Goal: Navigation & Orientation: Find specific page/section

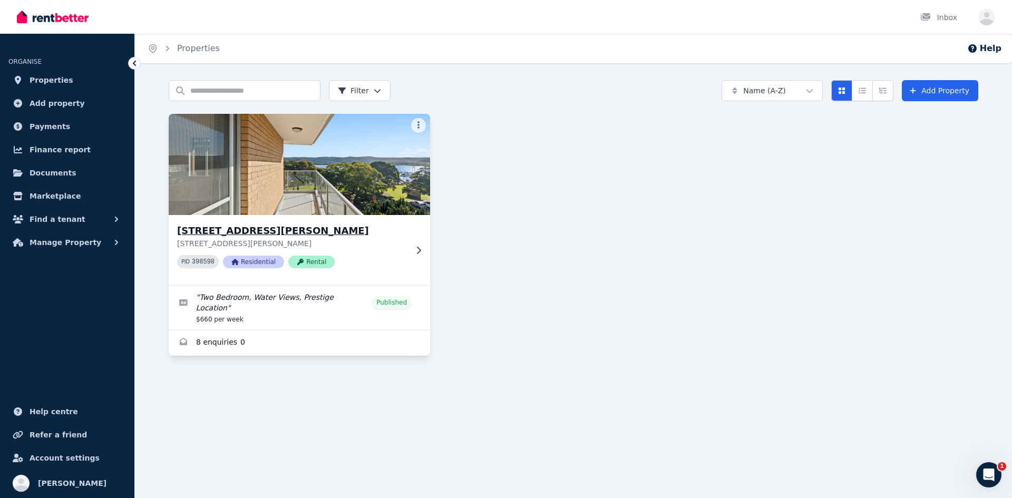
click at [409, 242] on div "[STREET_ADDRESS][PERSON_NAME][PERSON_NAME] PID 398598 Residential Rental" at bounding box center [300, 250] width 262 height 70
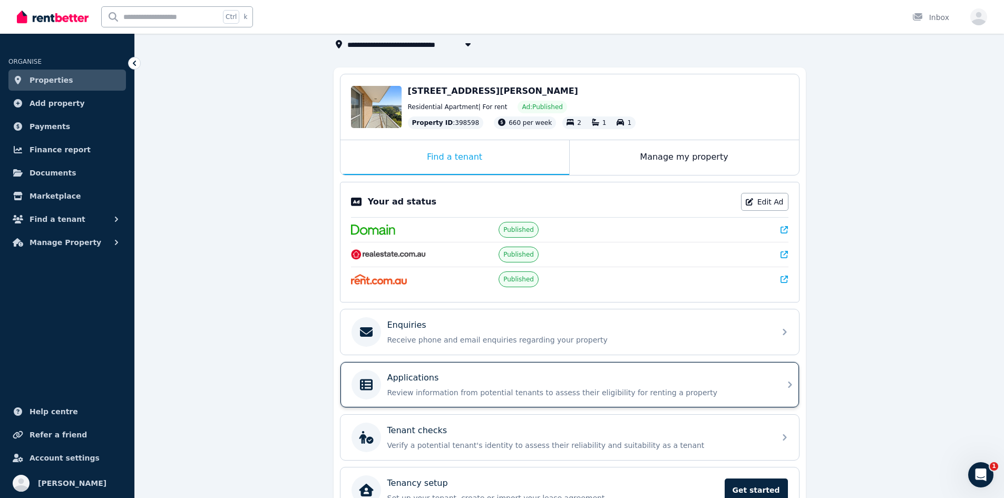
scroll to position [130, 0]
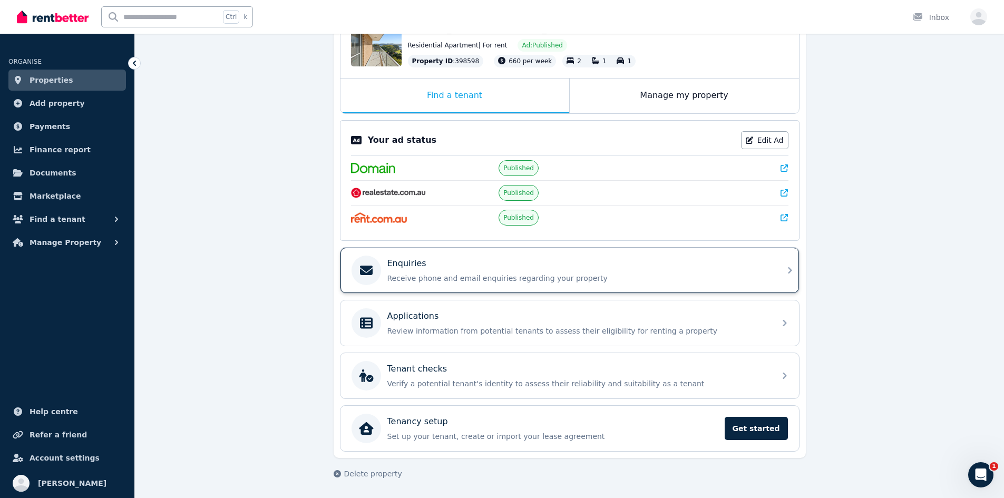
click at [551, 273] on div "Enquiries Receive phone and email enquiries regarding your property" at bounding box center [579, 270] width 382 height 26
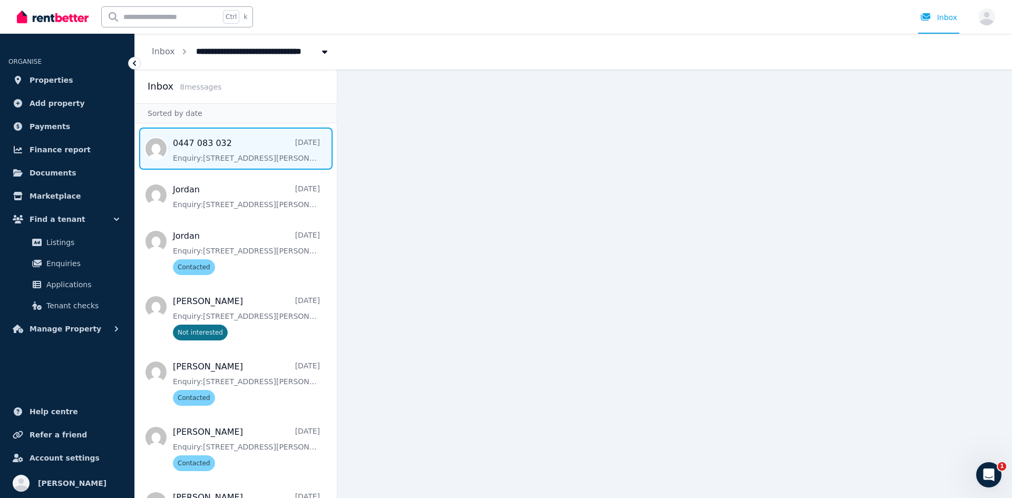
click at [196, 157] on span "Message list" at bounding box center [236, 149] width 202 height 42
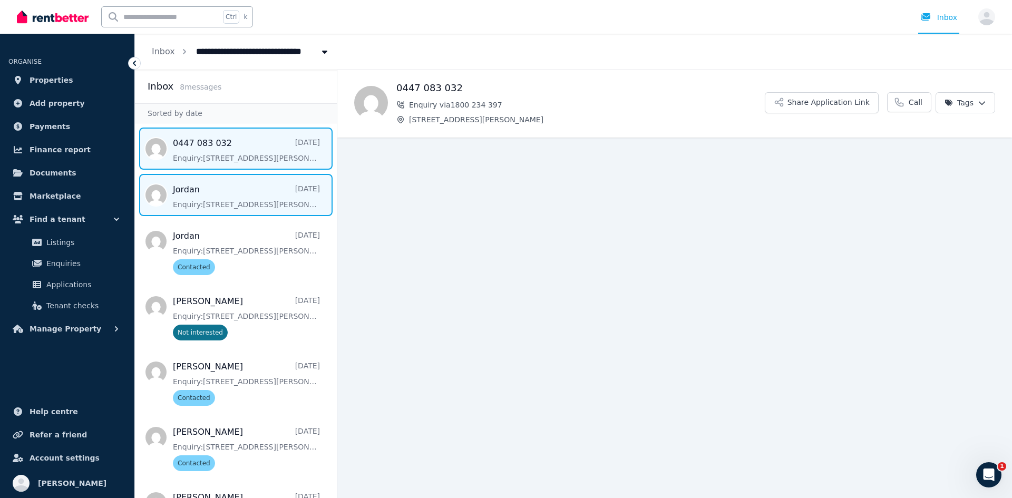
click at [219, 193] on span "Message list" at bounding box center [236, 195] width 202 height 42
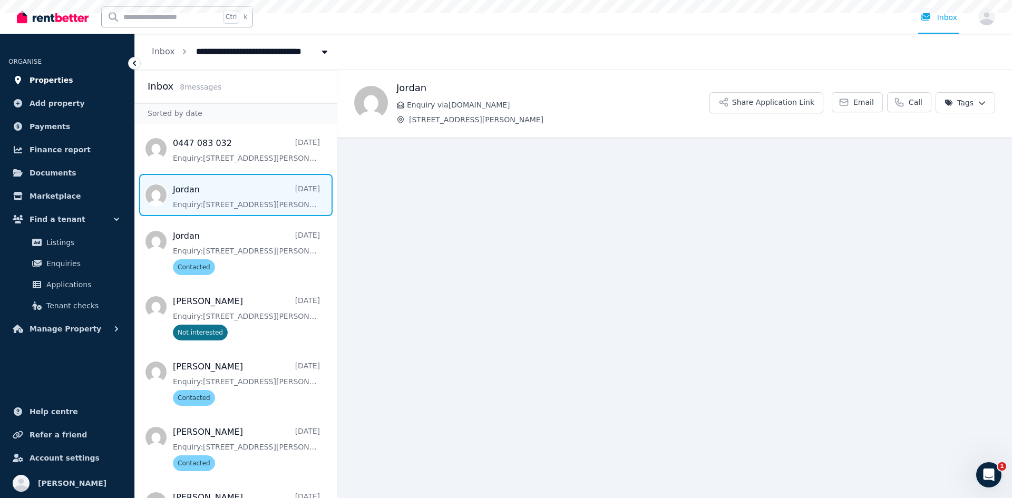
click at [68, 85] on link "Properties" at bounding box center [67, 80] width 118 height 21
